Goal: Obtain resource: Obtain resource

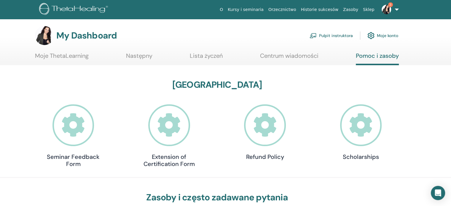
click at [333, 36] on link "Pulpit instruktora" at bounding box center [331, 35] width 43 height 13
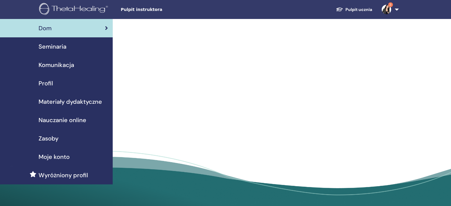
click at [51, 137] on span "Zasoby" at bounding box center [49, 138] width 20 height 9
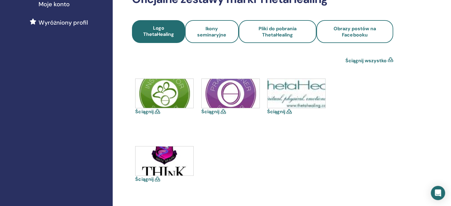
scroll to position [162, 0]
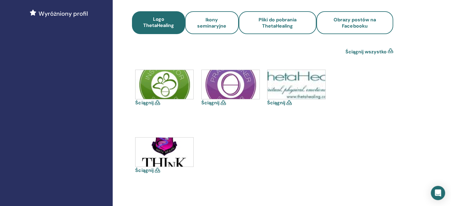
click at [157, 171] on icon at bounding box center [157, 170] width 5 height 5
click at [145, 171] on link "Ściągnij" at bounding box center [144, 170] width 18 height 6
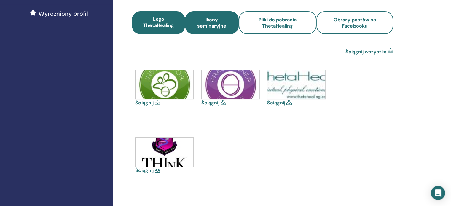
click at [214, 23] on span "Ikony seminaryjne" at bounding box center [212, 23] width 38 height 12
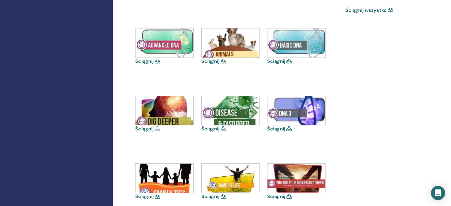
scroll to position [198, 0]
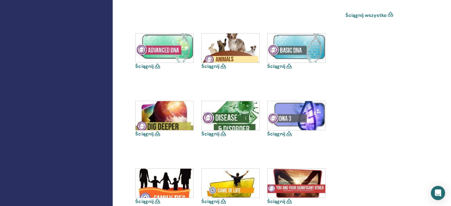
click at [275, 67] on link "Ściągnij" at bounding box center [276, 66] width 18 height 6
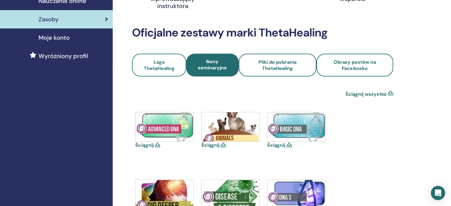
scroll to position [113, 0]
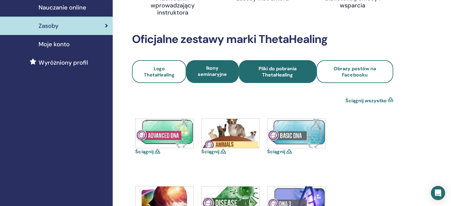
click at [285, 72] on span "Pliki do pobrania ThetaHealing" at bounding box center [278, 72] width 62 height 12
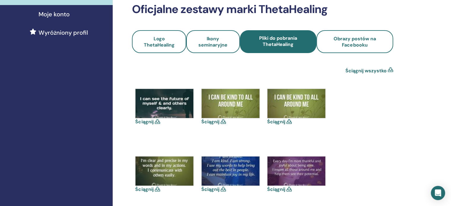
scroll to position [141, 0]
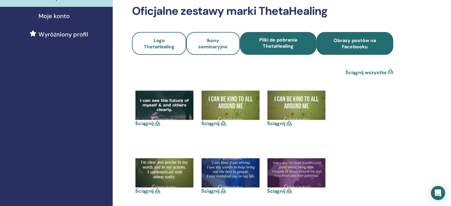
click at [354, 47] on span "Obrazy postów na Facebooku" at bounding box center [354, 43] width 61 height 12
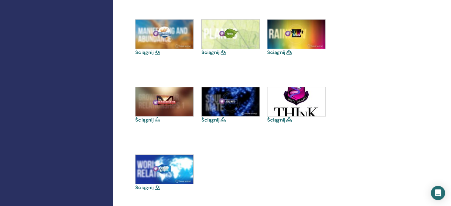
scroll to position [483, 0]
